Goal: Task Accomplishment & Management: Manage account settings

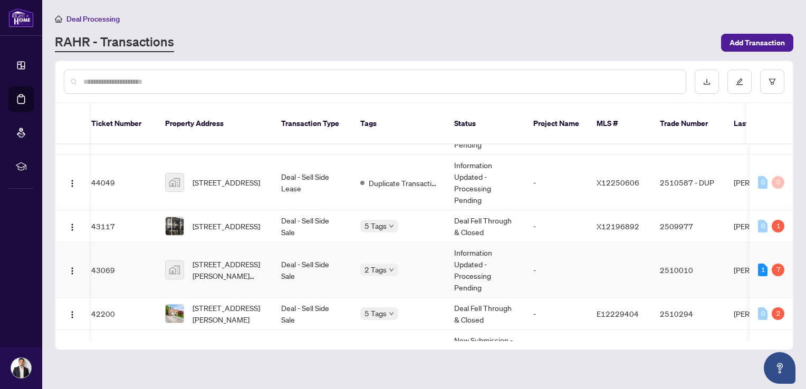
scroll to position [287, 6]
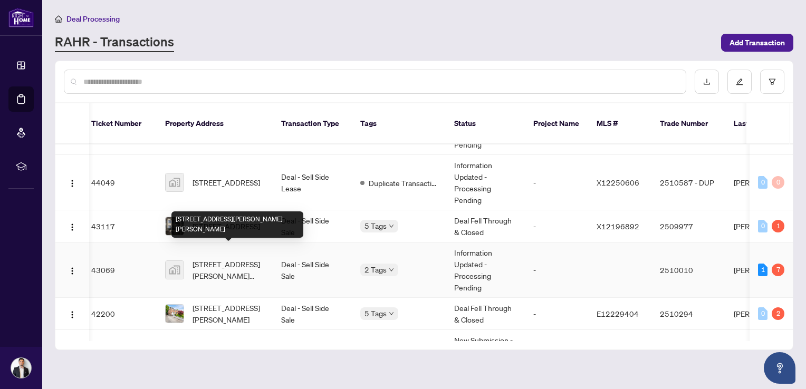
click at [245, 259] on span "[STREET_ADDRESS][PERSON_NAME][PERSON_NAME]" at bounding box center [229, 270] width 72 height 23
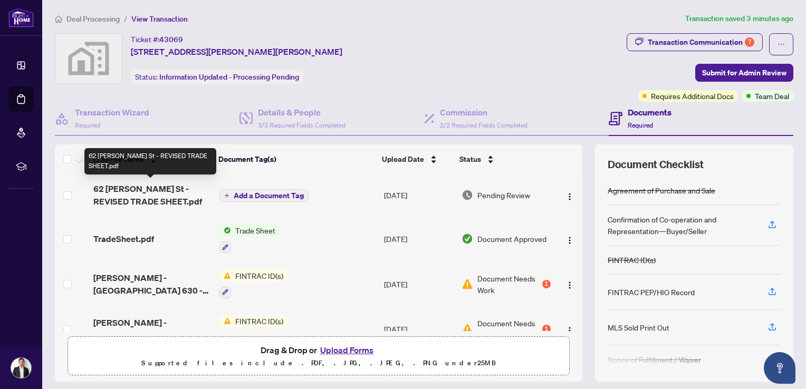
click at [108, 189] on span "62 [PERSON_NAME] St - REVISED TRADE SHEET.pdf" at bounding box center [152, 195] width 118 height 25
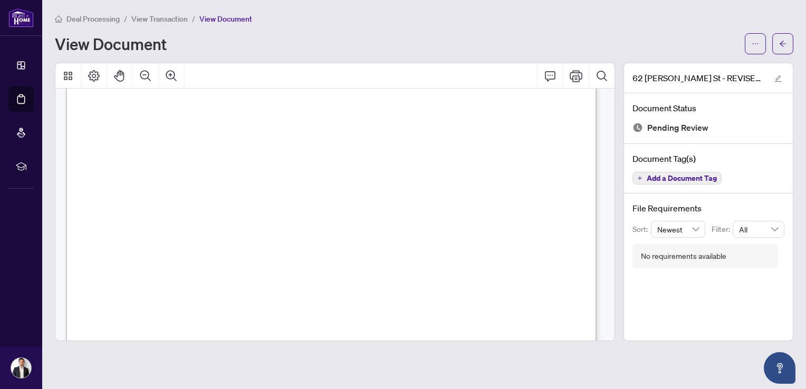
scroll to position [202, 0]
click at [577, 77] on icon "Print" at bounding box center [576, 76] width 13 height 12
click at [778, 53] on button "button" at bounding box center [783, 43] width 21 height 21
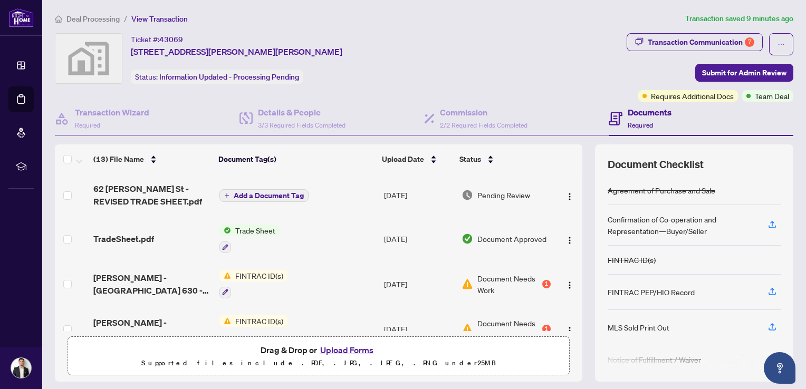
click at [338, 351] on button "Upload Forms" at bounding box center [347, 351] width 60 height 14
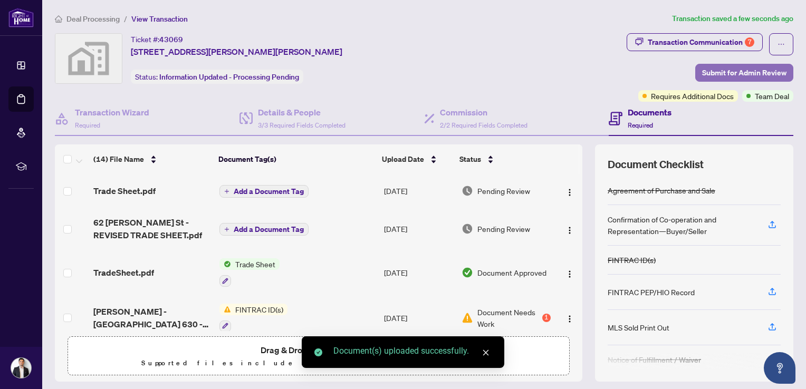
click at [742, 71] on span "Submit for Admin Review" at bounding box center [744, 72] width 84 height 17
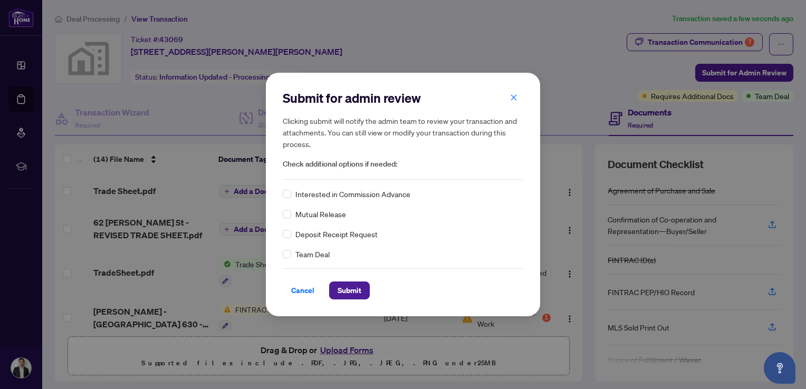
click at [292, 259] on div "Team Deal" at bounding box center [403, 255] width 241 height 12
click at [352, 291] on span "Submit" at bounding box center [350, 290] width 24 height 17
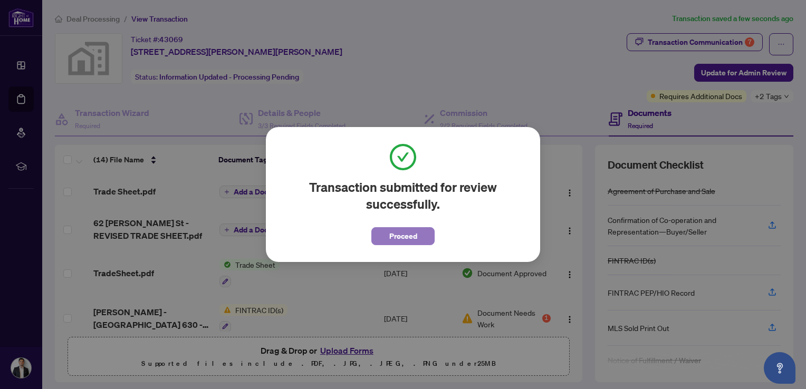
click at [412, 236] on span "Proceed" at bounding box center [403, 236] width 28 height 17
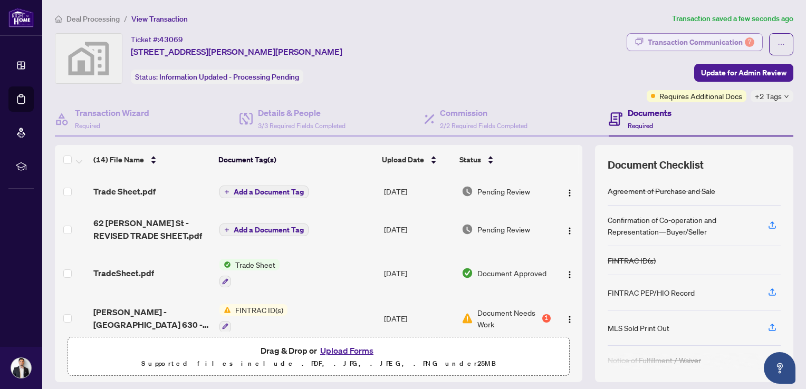
click at [725, 39] on div "Transaction Communication 7" at bounding box center [701, 42] width 107 height 17
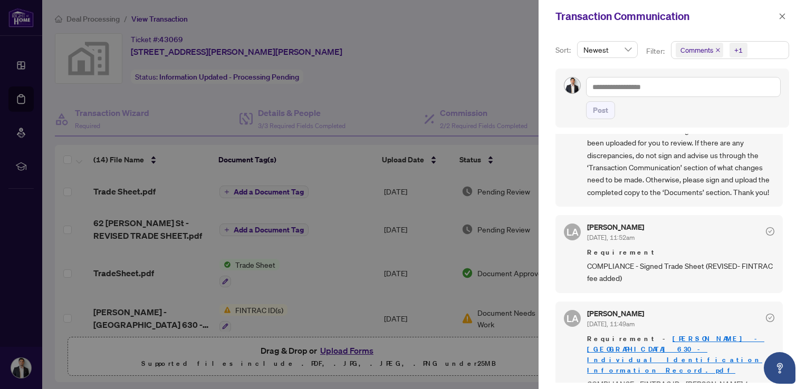
scroll to position [73, 0]
click at [781, 17] on icon "close" at bounding box center [782, 16] width 7 height 7
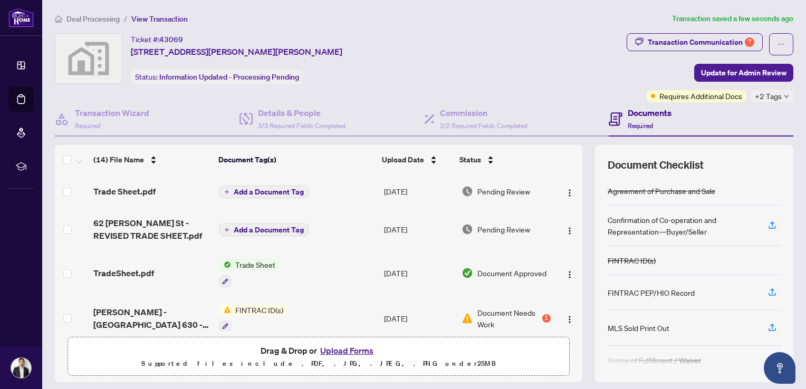
click at [89, 15] on span "Deal Processing" at bounding box center [92, 18] width 53 height 9
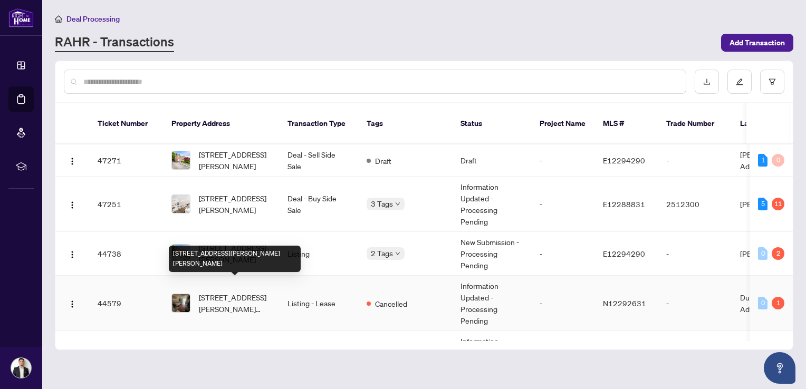
click at [226, 292] on span "[STREET_ADDRESS][PERSON_NAME][PERSON_NAME]" at bounding box center [235, 303] width 72 height 23
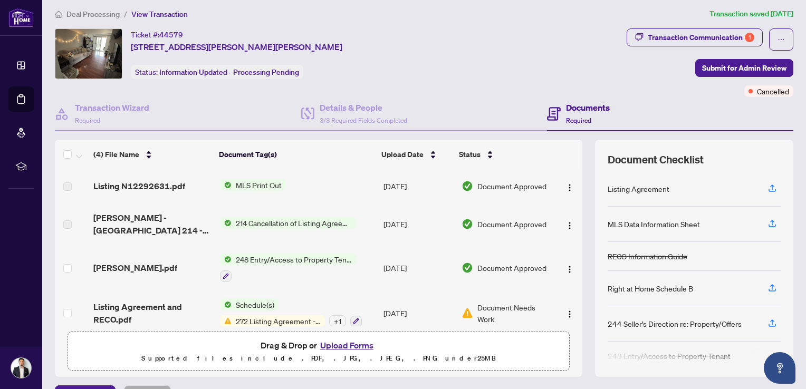
scroll to position [11, 0]
